Goal: Task Accomplishment & Management: Manage account settings

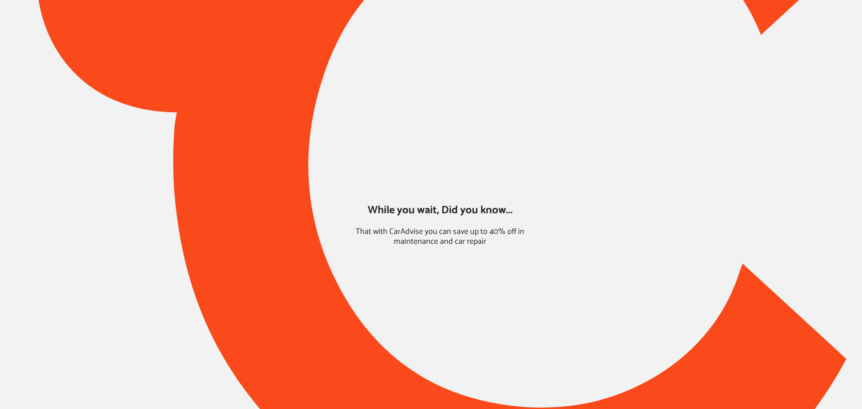
type input "*****"
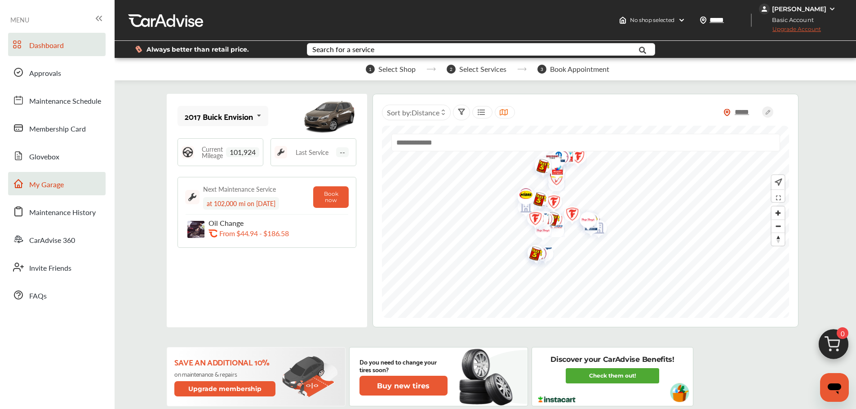
click at [49, 184] on span "My Garage" at bounding box center [46, 185] width 35 height 12
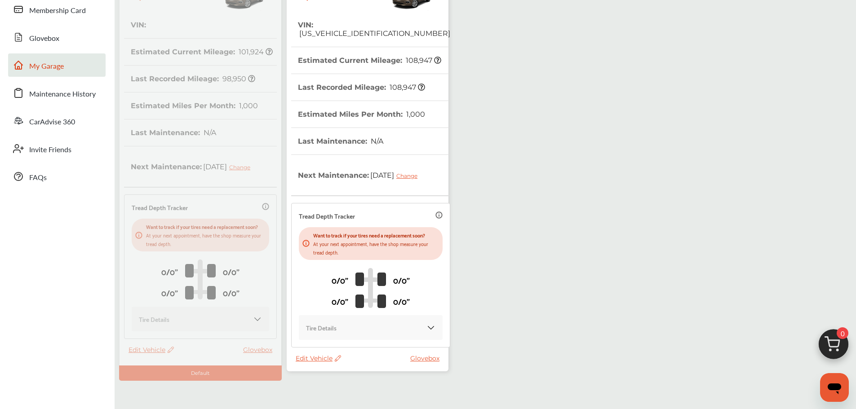
scroll to position [159, 0]
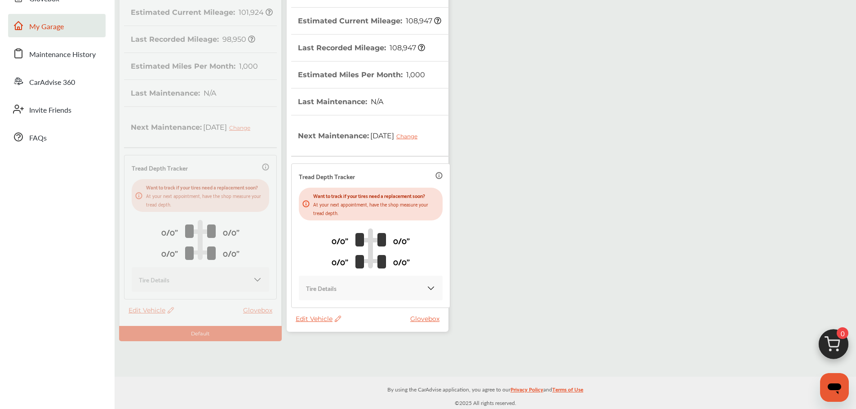
click at [321, 318] on span "Edit Vehicle" at bounding box center [318, 319] width 45 height 8
click at [349, 355] on div "Use this vehicle" at bounding box center [361, 355] width 81 height 14
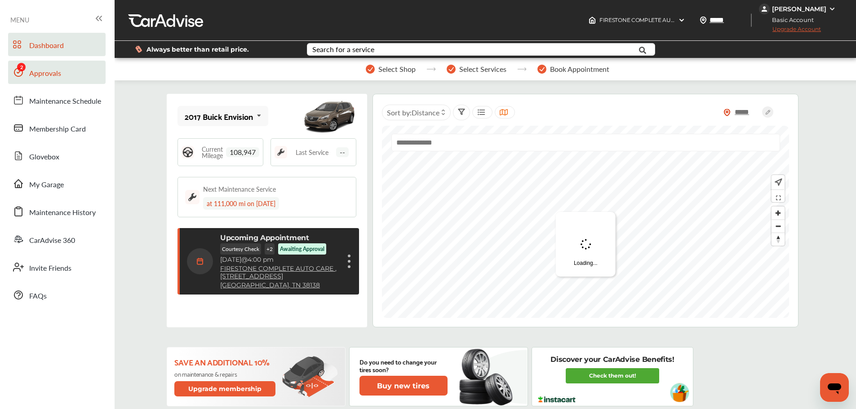
click at [49, 71] on span "Approvals" at bounding box center [45, 74] width 32 height 12
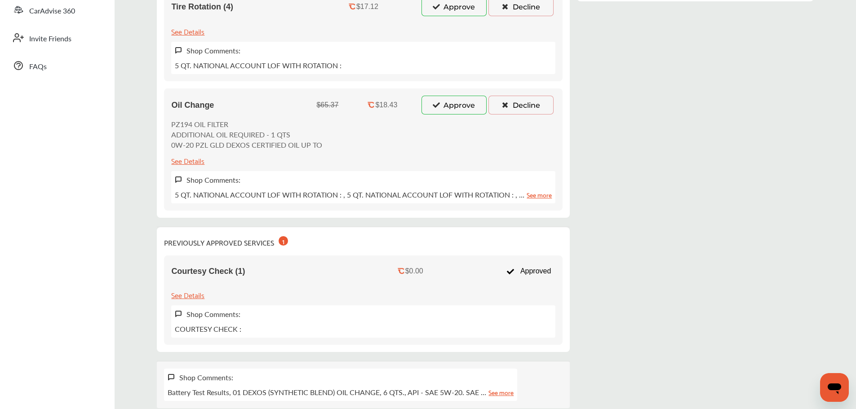
scroll to position [225, 0]
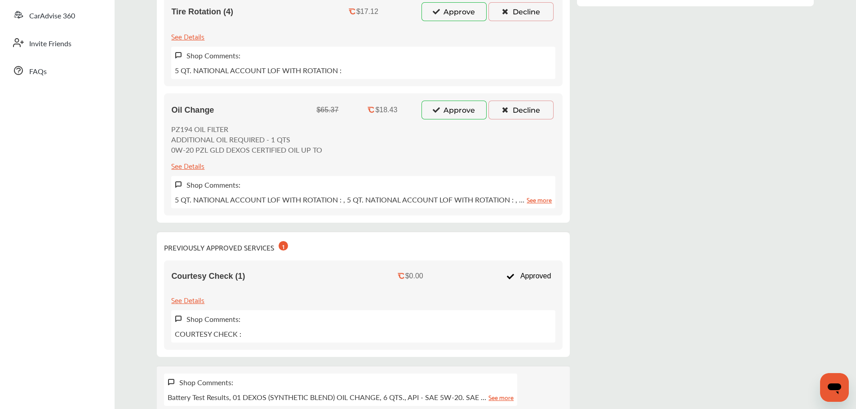
click at [453, 115] on button "Approve" at bounding box center [453, 110] width 65 height 19
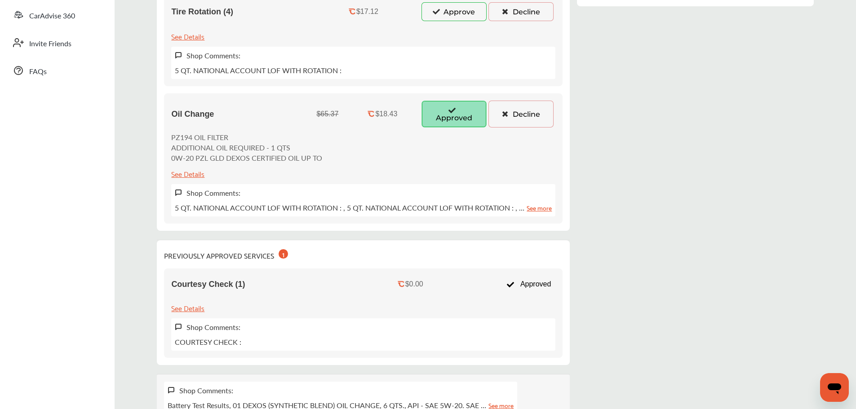
click at [458, 17] on button "Approve" at bounding box center [453, 11] width 65 height 19
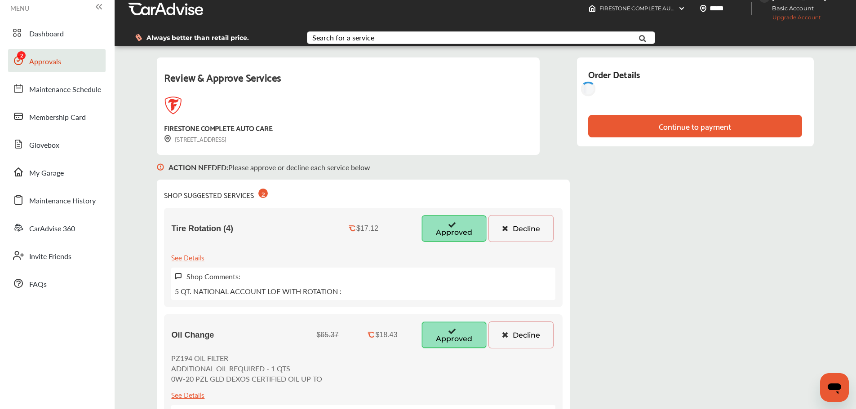
scroll to position [0, 0]
